Goal: Information Seeking & Learning: Learn about a topic

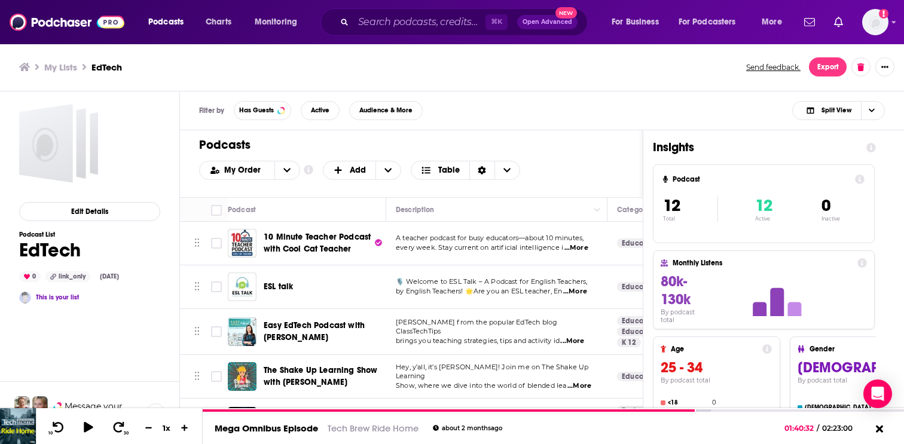
scroll to position [171, 0]
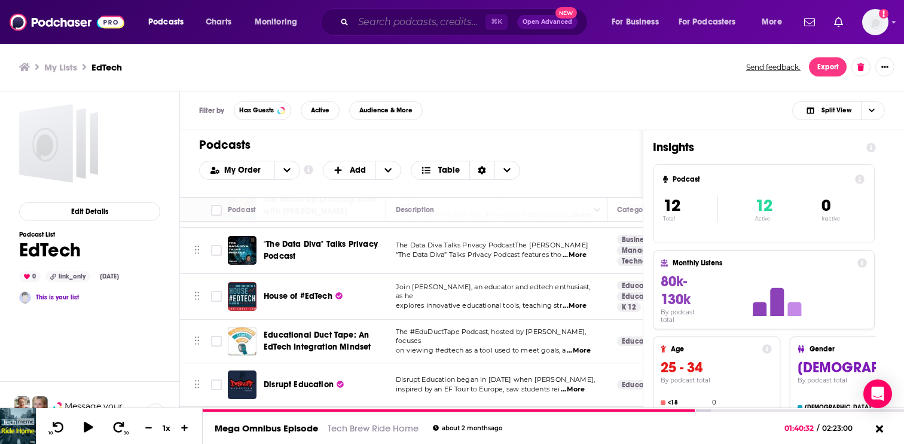
click at [361, 23] on input "Search podcasts, credits, & more..." at bounding box center [419, 22] width 132 height 19
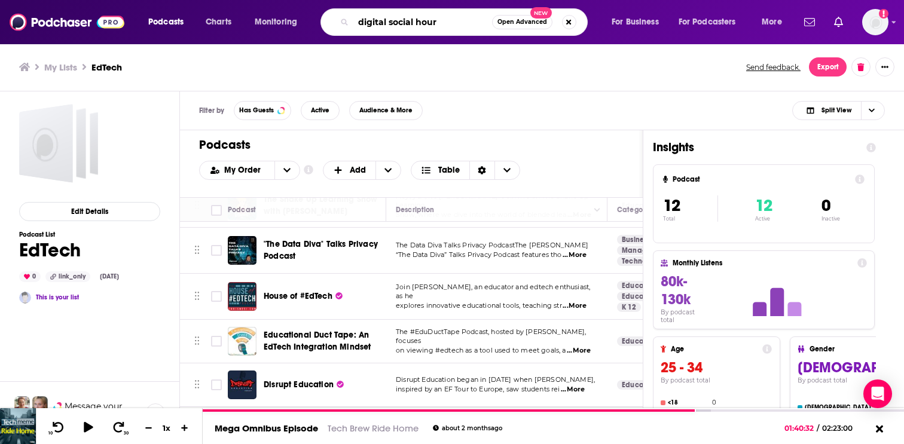
type input "digital social hour"
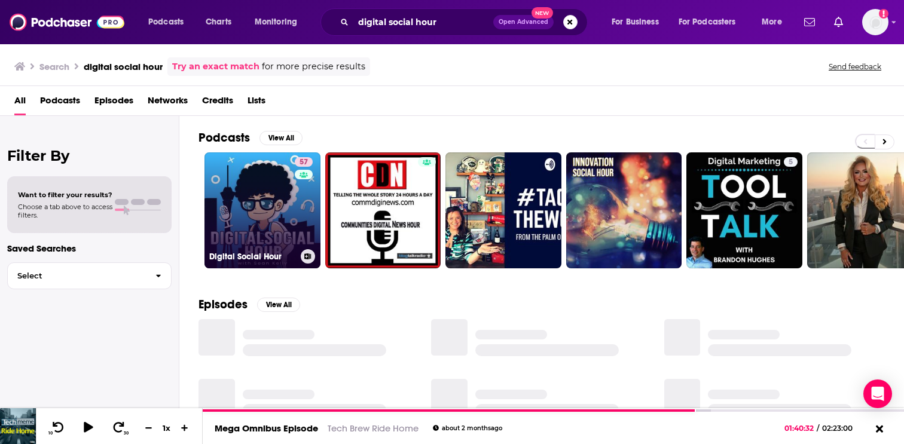
click at [276, 240] on link "57 Digital Social Hour" at bounding box center [263, 211] width 116 height 116
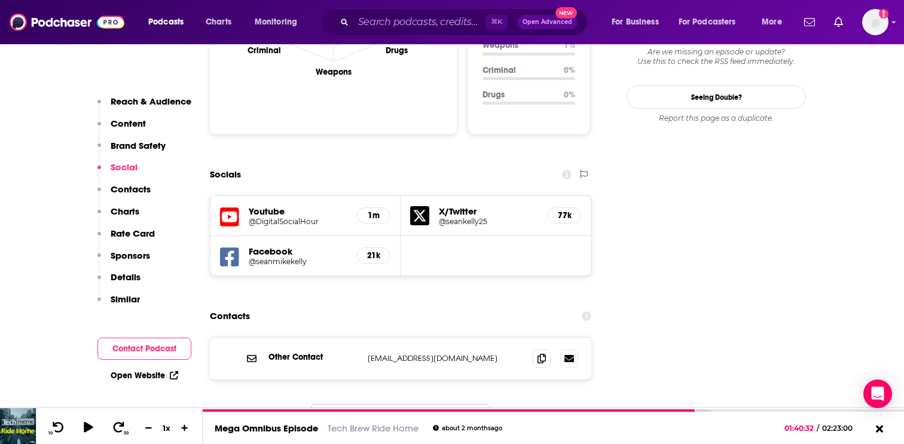
scroll to position [1268, 0]
